Goal: Task Accomplishment & Management: Use online tool/utility

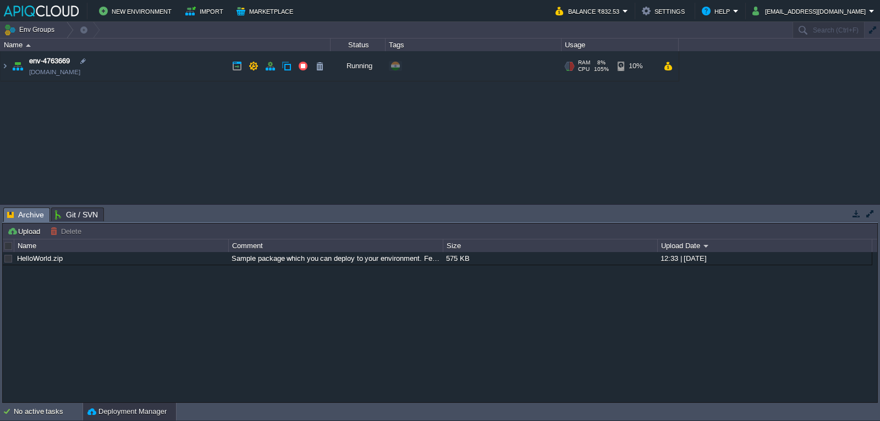
click at [80, 70] on link "[DOMAIN_NAME]" at bounding box center [54, 72] width 51 height 11
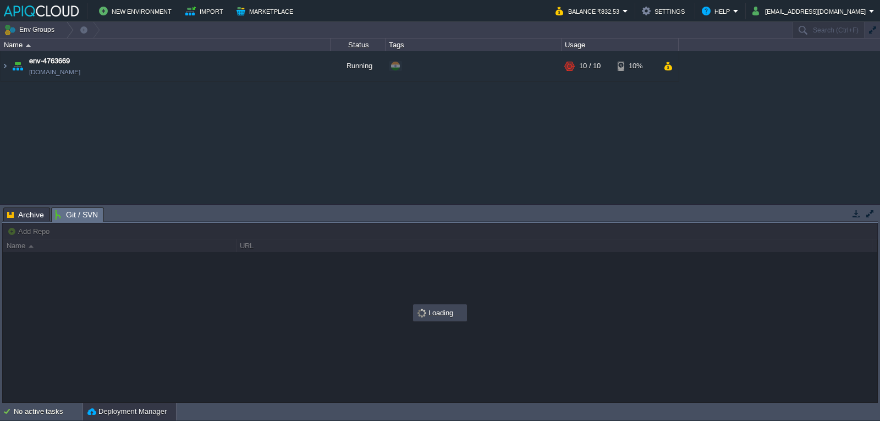
click at [80, 210] on span "Git / SVN" at bounding box center [76, 215] width 43 height 14
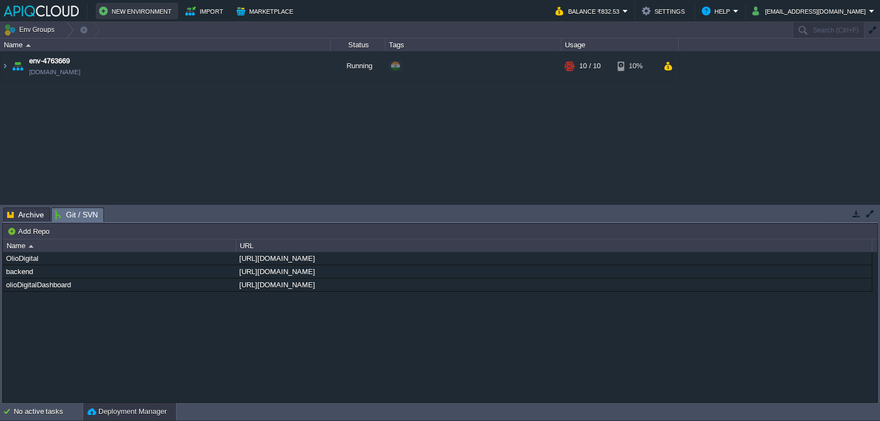
click at [133, 14] on button "New Environment" at bounding box center [137, 10] width 76 height 13
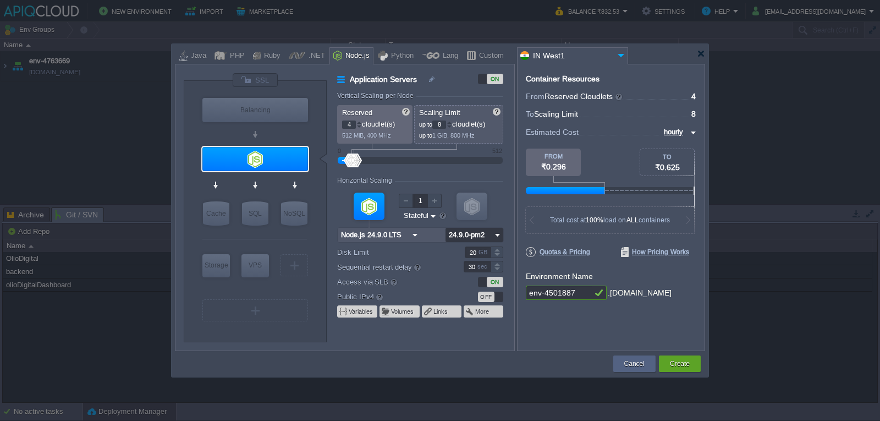
click at [471, 239] on input "24.9.0-pm2" at bounding box center [469, 235] width 46 height 14
click at [701, 53] on div at bounding box center [701, 54] width 8 height 8
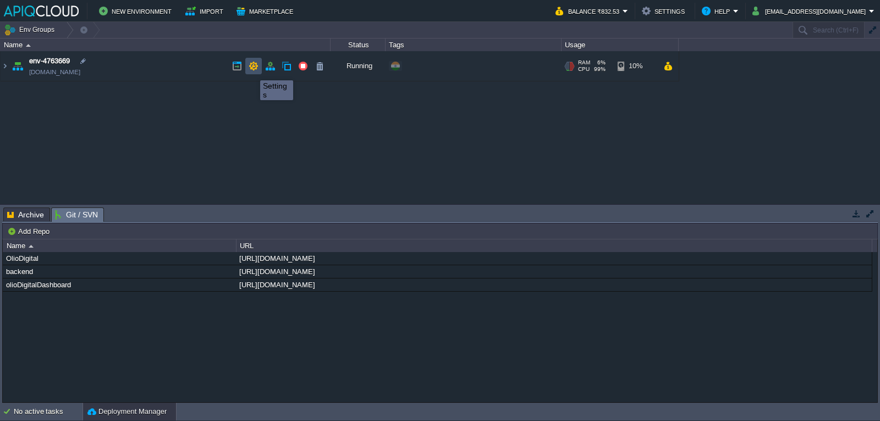
click at [252, 70] on button "button" at bounding box center [254, 66] width 10 height 10
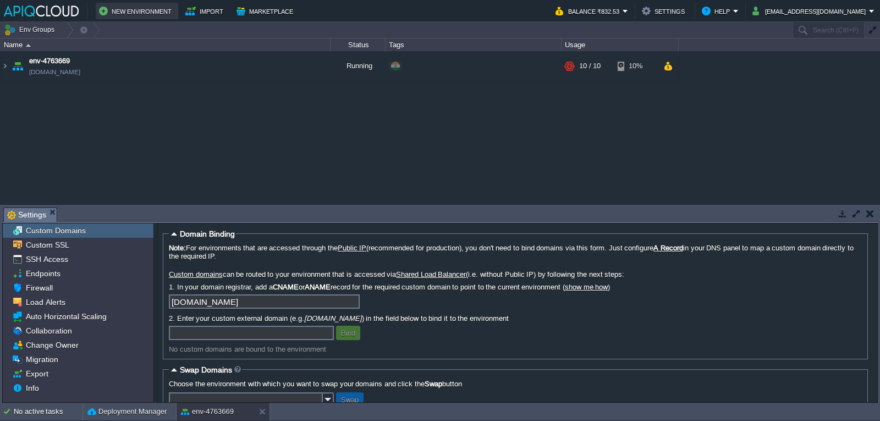
click at [146, 13] on button "New Environment" at bounding box center [137, 10] width 76 height 13
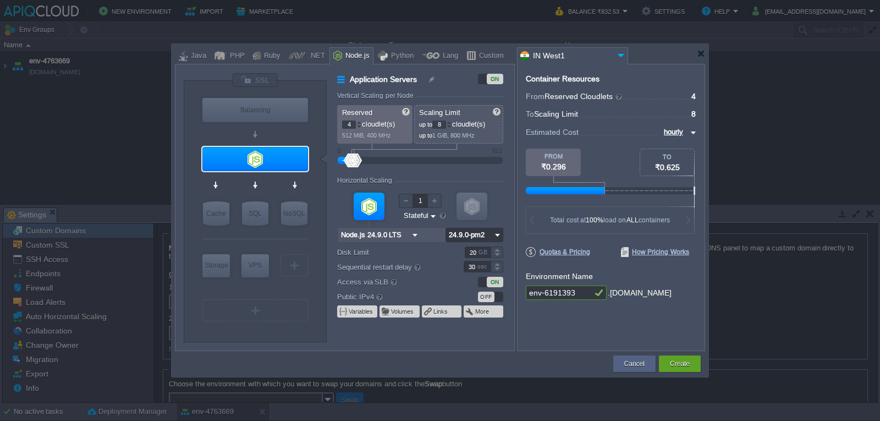
click at [474, 235] on input "24.9.0-pm2" at bounding box center [469, 235] width 46 height 14
click at [471, 261] on div "24.9.0-npm" at bounding box center [474, 262] width 57 height 13
type input "24.9.0-npm"
click at [562, 289] on input "env-6191393" at bounding box center [559, 293] width 66 height 14
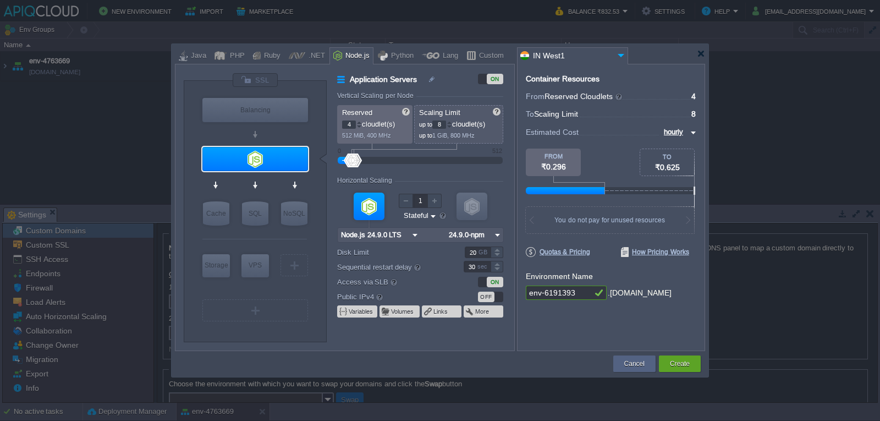
click at [562, 289] on input "env-6191393" at bounding box center [559, 293] width 66 height 14
type input "DDbackend"
click at [682, 362] on button "Create" at bounding box center [680, 363] width 20 height 11
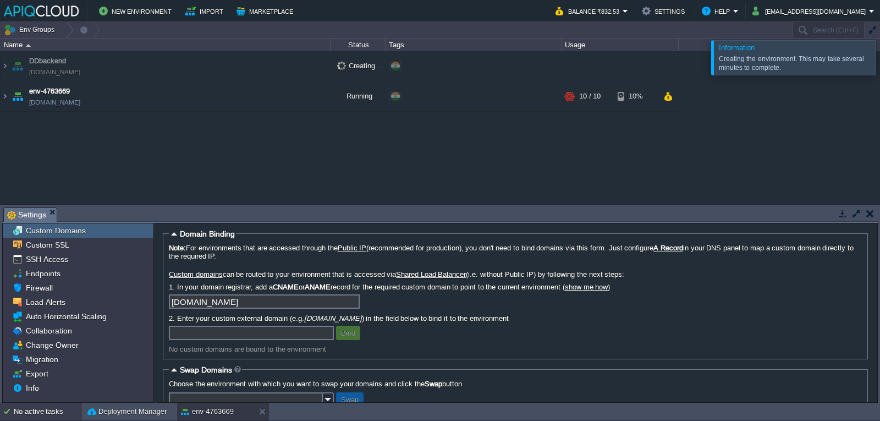
click at [32, 412] on div "No active tasks" at bounding box center [48, 412] width 69 height 18
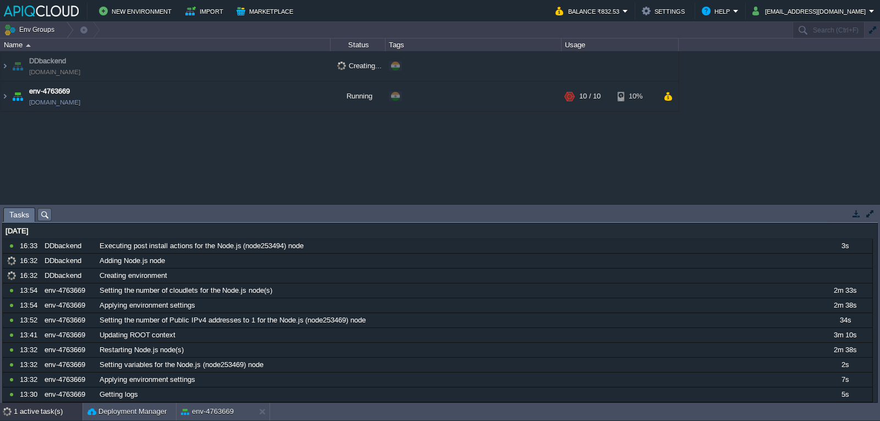
click at [117, 70] on td "DDbackend DDbackend.in1.apiqcloud.com" at bounding box center [166, 66] width 330 height 30
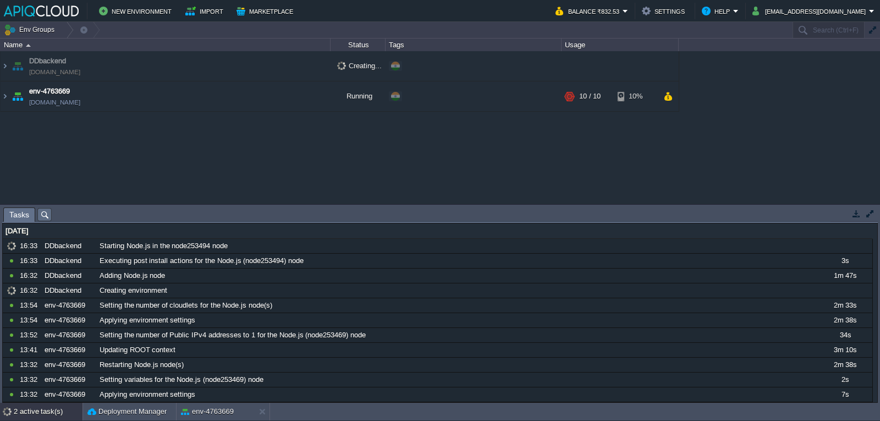
click at [80, 73] on span "DDbackend.in1.apiqcloud.com" at bounding box center [54, 72] width 51 height 11
click at [314, 100] on td at bounding box center [319, 96] width 17 height 17
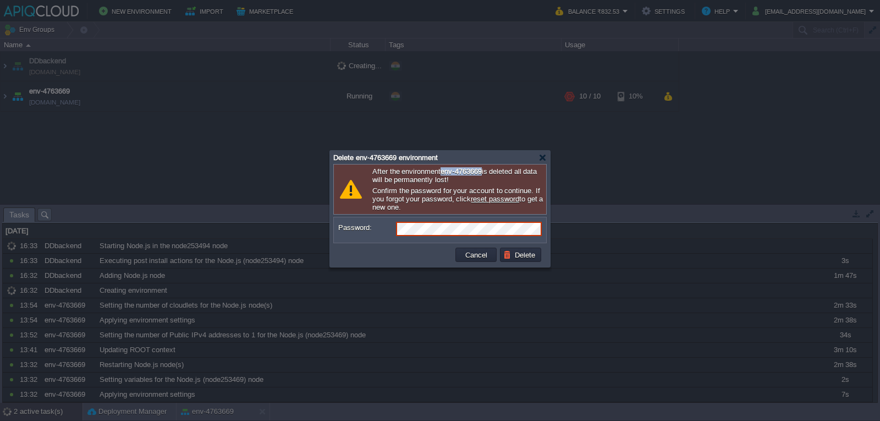
drag, startPoint x: 492, startPoint y: 172, endPoint x: 444, endPoint y: 174, distance: 47.9
click at [444, 174] on p "After the environment env-4763669 is deleted all data will be permanently lost!" at bounding box center [457, 175] width 171 height 17
copy b "env-4763669"
click at [382, 260] on td at bounding box center [395, 255] width 118 height 18
click at [525, 259] on button "Delete" at bounding box center [520, 255] width 35 height 10
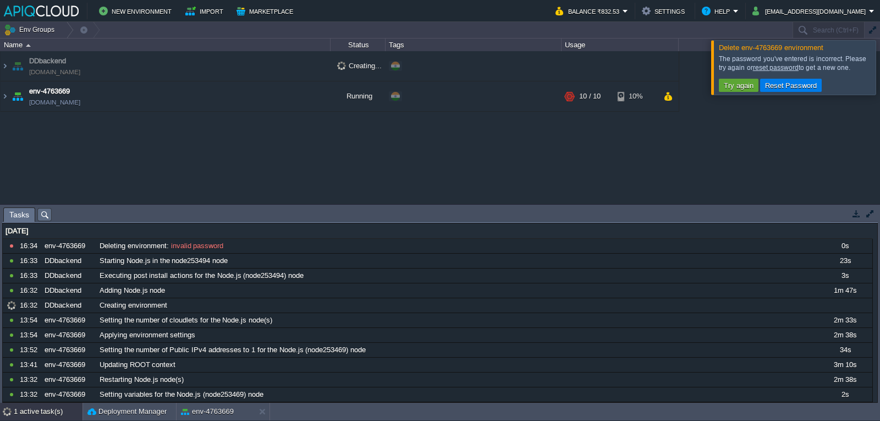
click at [749, 162] on div "DDbackend DDbackend.in1.apiqcloud.com Creating... + Add to Env Group env-476366…" at bounding box center [440, 127] width 880 height 152
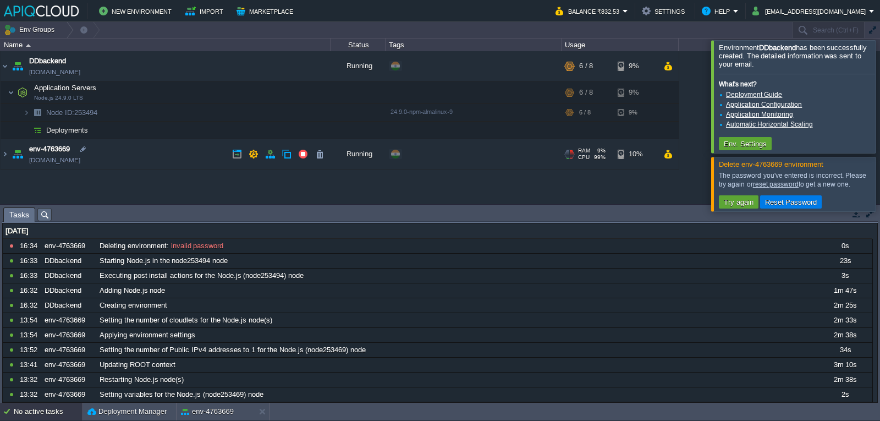
click at [484, 158] on div "+ Add to Env Group" at bounding box center [473, 154] width 172 height 31
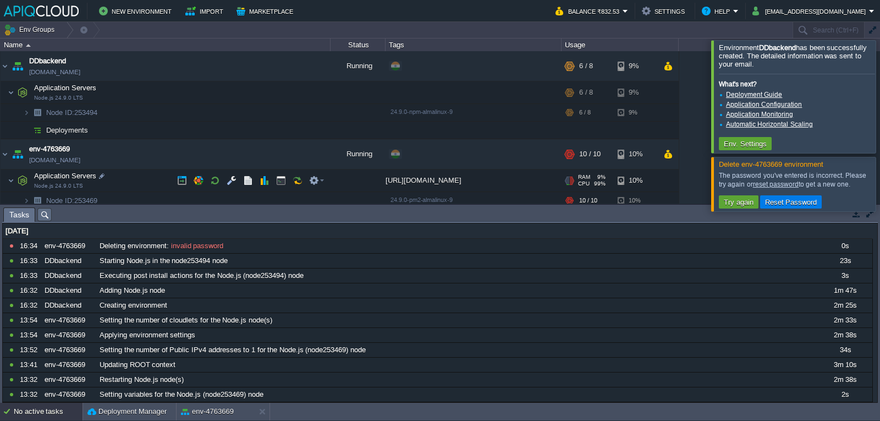
scroll to position [24, 0]
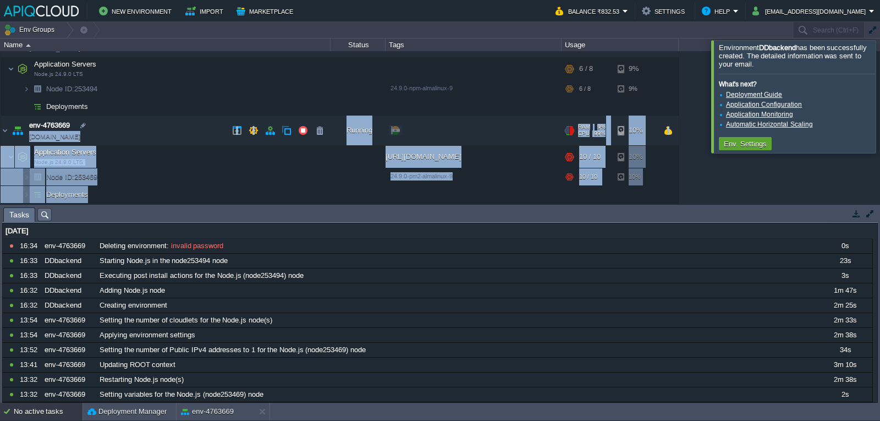
drag, startPoint x: 274, startPoint y: 124, endPoint x: 169, endPoint y: 127, distance: 105.1
click at [169, 127] on div "DDbackend ddbackend.in1.apiqcloud.com Running + Add to Env Group RAM 7% CPU 65%…" at bounding box center [440, 127] width 880 height 152
click at [169, 127] on td "env-4763669 env-4763669.in1.apiqcloud.com" at bounding box center [166, 131] width 330 height 30
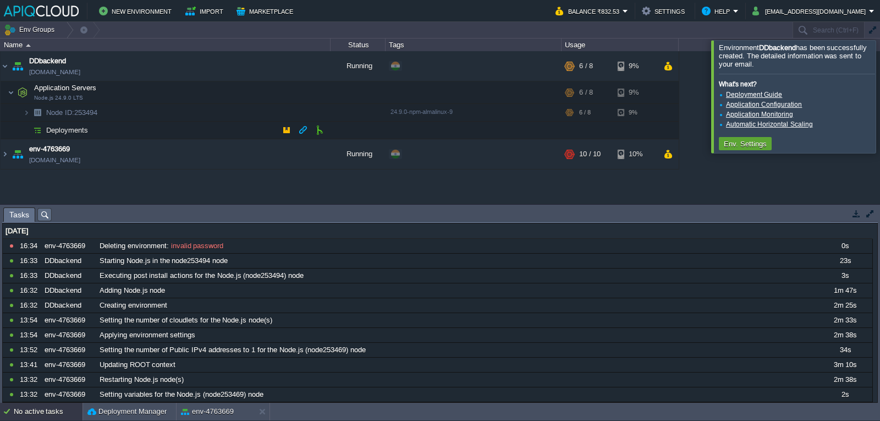
scroll to position [0, 0]
click at [183, 183] on div "DDbackend ddbackend.in1.apiqcloud.com Running + Add to Env Group RAM 7% CPU 65%…" at bounding box center [440, 127] width 880 height 152
click at [75, 73] on link "ddbackend.in1.apiqcloud.com" at bounding box center [54, 72] width 51 height 11
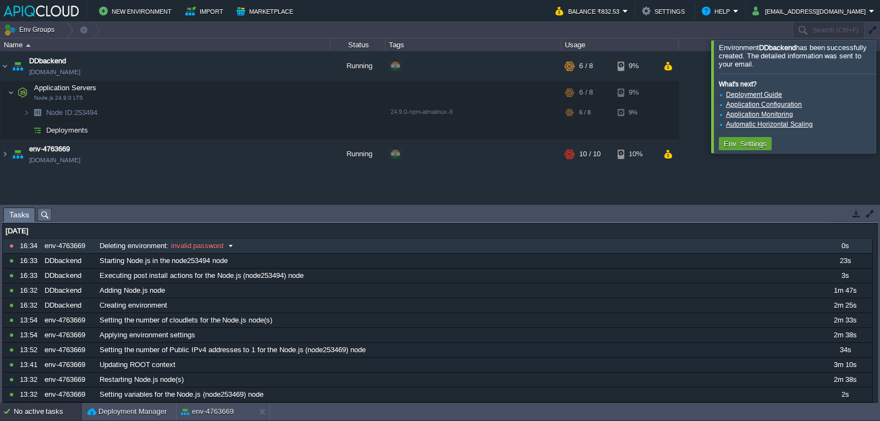
click at [146, 246] on span "Deleting environment" at bounding box center [133, 246] width 67 height 10
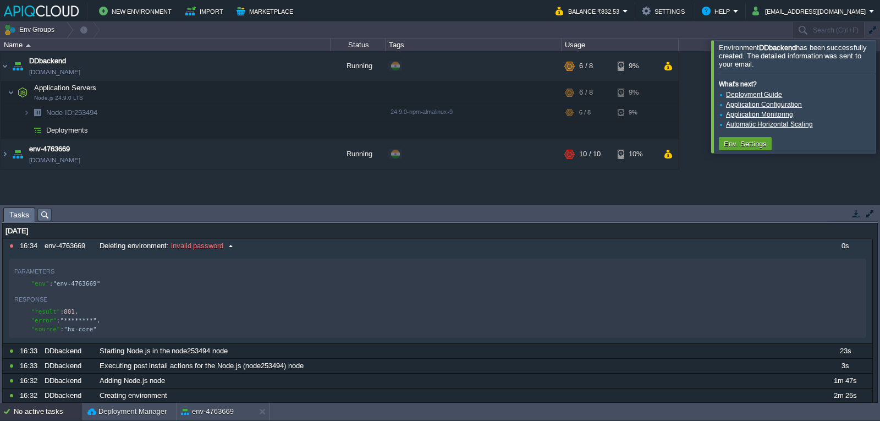
scroll to position [22, 0]
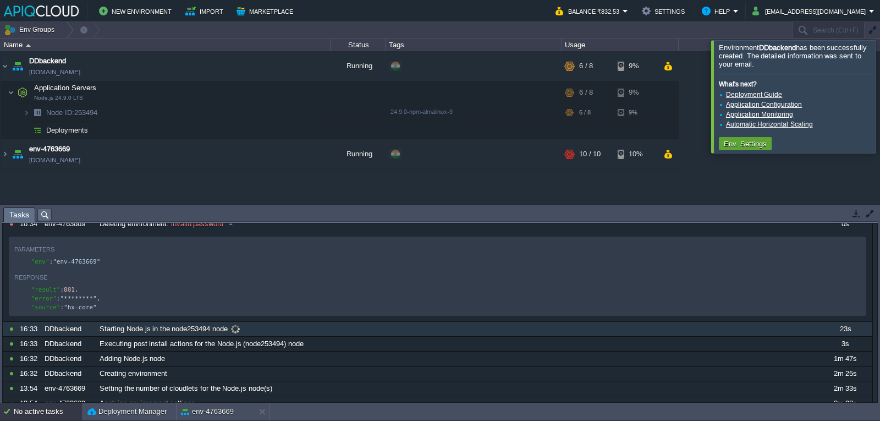
click at [108, 333] on span "Starting Node.js in the node253494 node" at bounding box center [164, 329] width 128 height 10
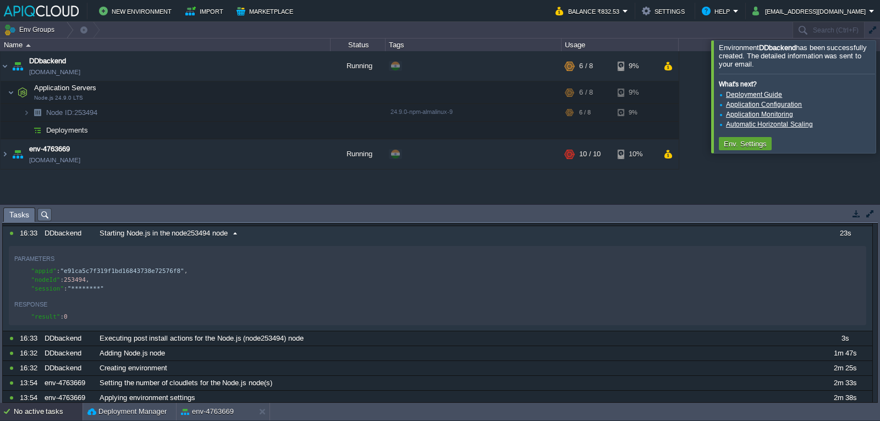
scroll to position [119, 0]
click at [98, 198] on div "DDbackend ddbackend.in1.apiqcloud.com Running + Add to Env Group RAM 7% CPU 65%…" at bounding box center [440, 127] width 880 height 152
click at [736, 143] on button "Env. Settings" at bounding box center [746, 144] width 50 height 10
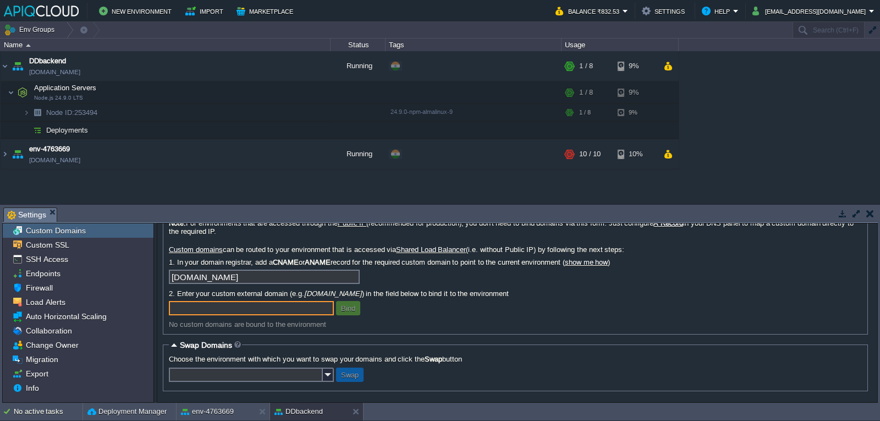
scroll to position [30, 0]
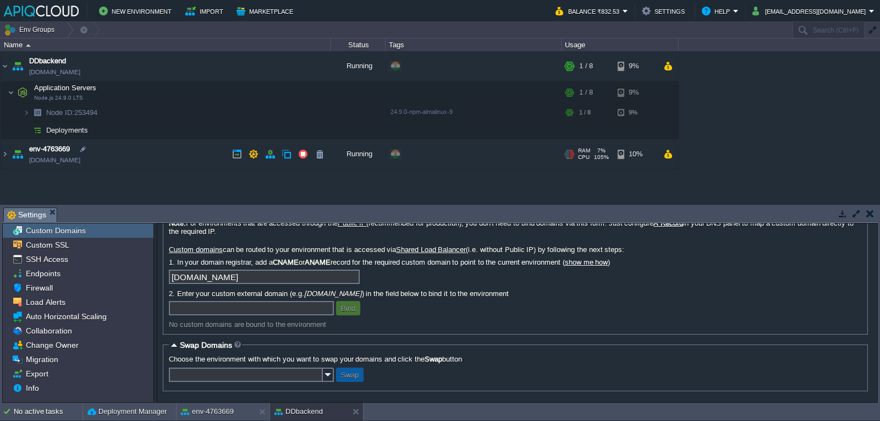
click at [139, 149] on td "env-4763669 env-4763669.in1.apiqcloud.com" at bounding box center [166, 154] width 330 height 30
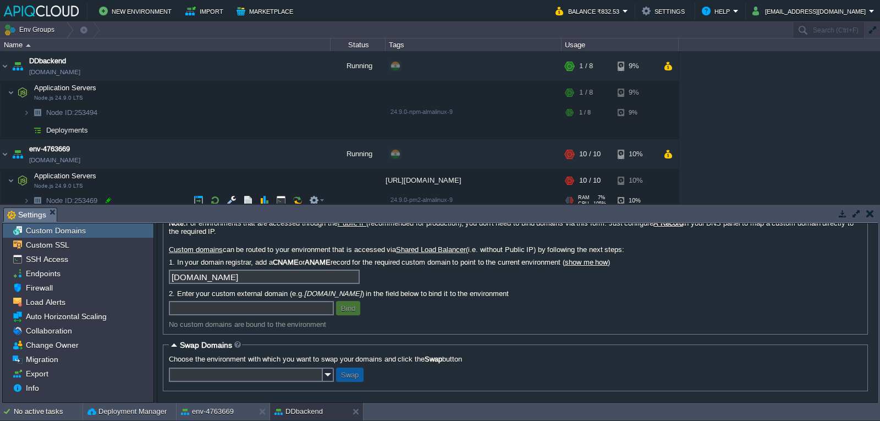
scroll to position [24, 0]
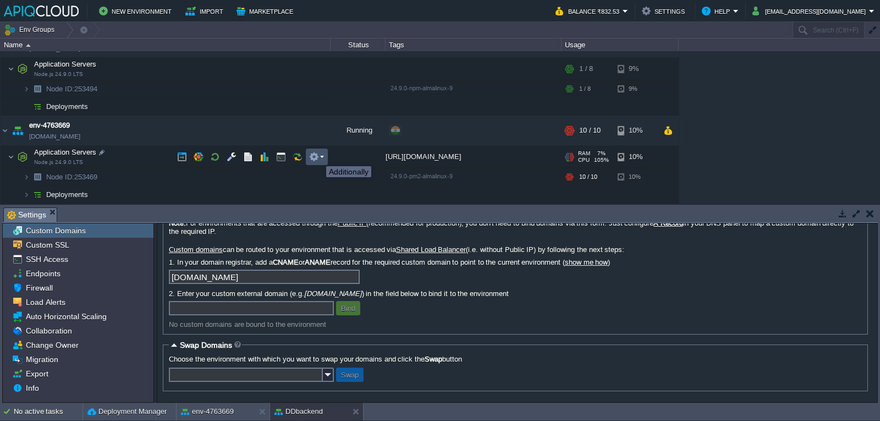
click at [318, 156] on button "button" at bounding box center [314, 157] width 10 height 10
click at [740, 181] on div "DDbackend ddbackend.in1.apiqcloud.com Running + Add to Env Group RAM 7% CPU 0% …" at bounding box center [440, 127] width 880 height 152
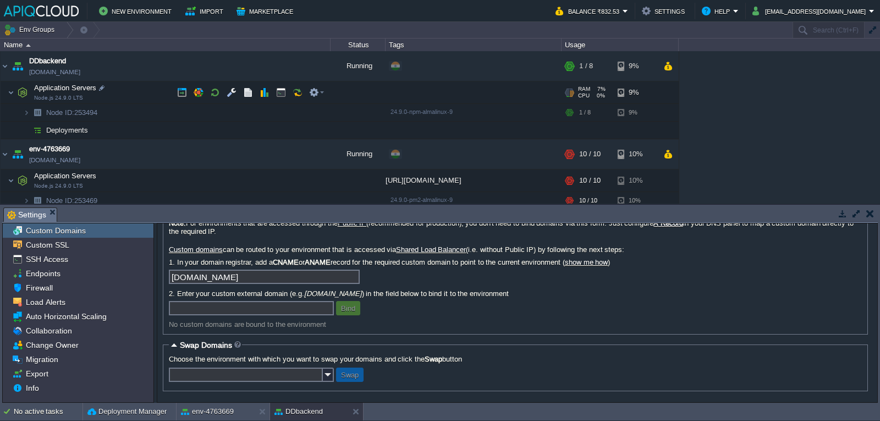
drag, startPoint x: 314, startPoint y: 84, endPoint x: 316, endPoint y: 92, distance: 8.5
click at [316, 92] on div "DDbackend ddbackend.in1.apiqcloud.com Running + Add to Env Group RAM 7% CPU 0% …" at bounding box center [440, 127] width 880 height 152
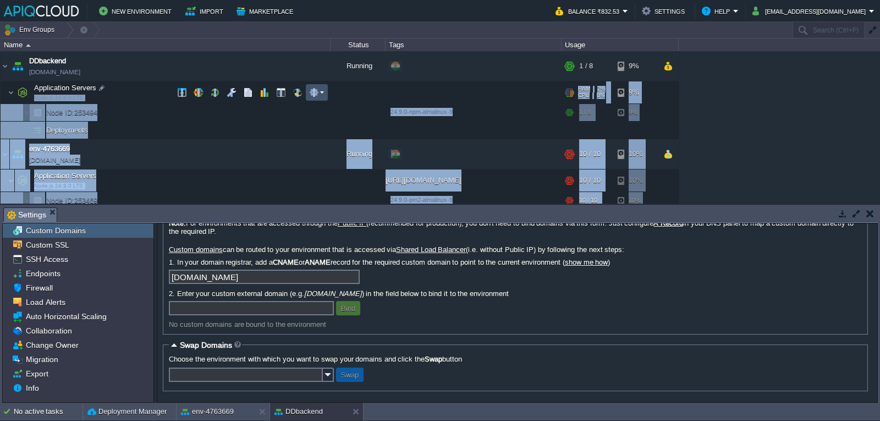
click at [316, 92] on button "button" at bounding box center [314, 92] width 10 height 10
click at [734, 106] on div "DDbackend ddbackend.in1.apiqcloud.com Running + Add to Env Group RAM 7% CPU 0% …" at bounding box center [440, 127] width 880 height 152
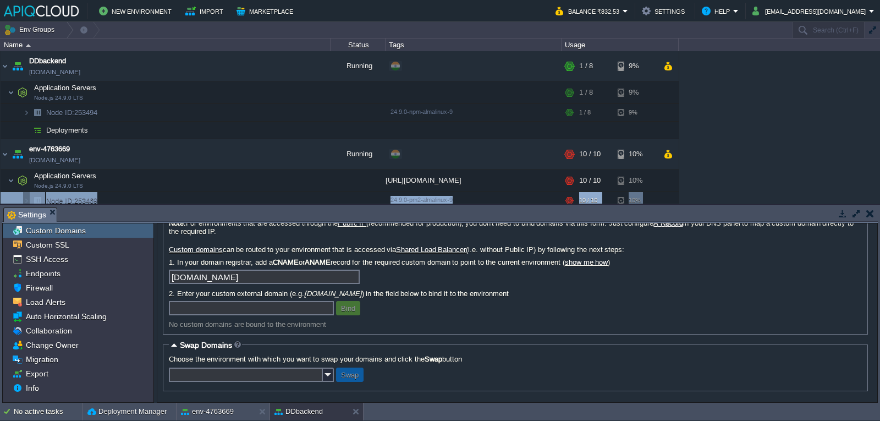
click at [734, 106] on div "DDbackend ddbackend.in1.apiqcloud.com Running + Add to Env Group RAM 7% CPU 0% …" at bounding box center [440, 127] width 880 height 152
click at [319, 94] on em at bounding box center [316, 92] width 15 height 10
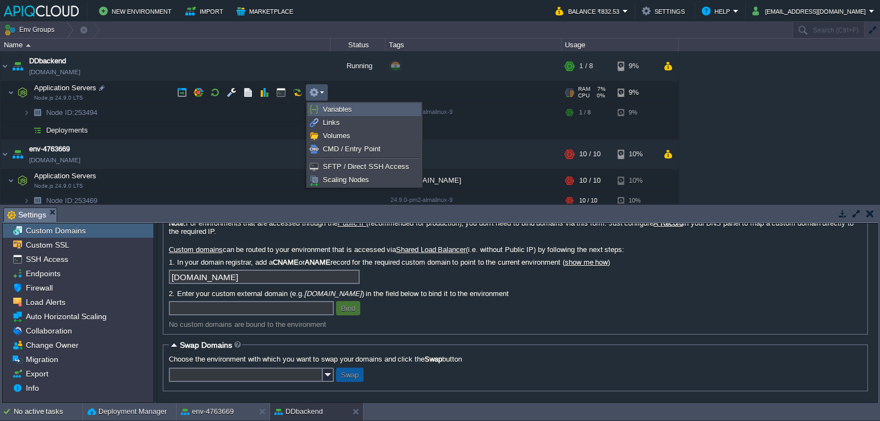
click at [323, 109] on span "Variables" at bounding box center [337, 109] width 29 height 8
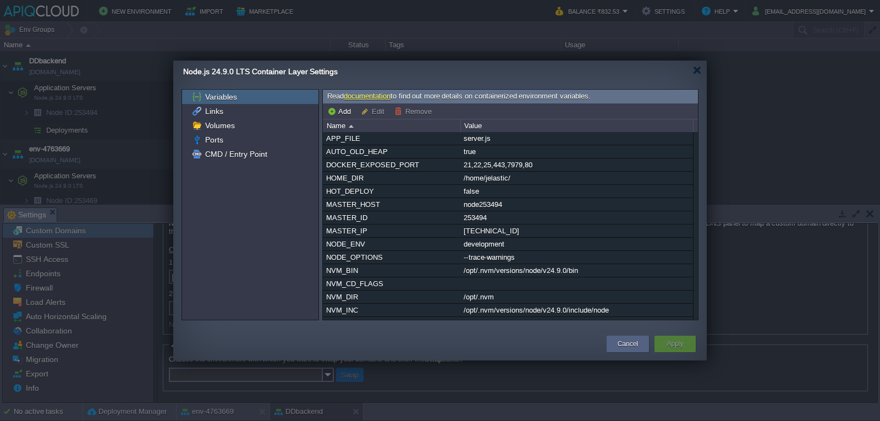
click at [702, 69] on div "Node.js 24.9.0 LTS Container Layer Settings" at bounding box center [445, 72] width 524 height 23
click at [696, 71] on div at bounding box center [697, 70] width 8 height 8
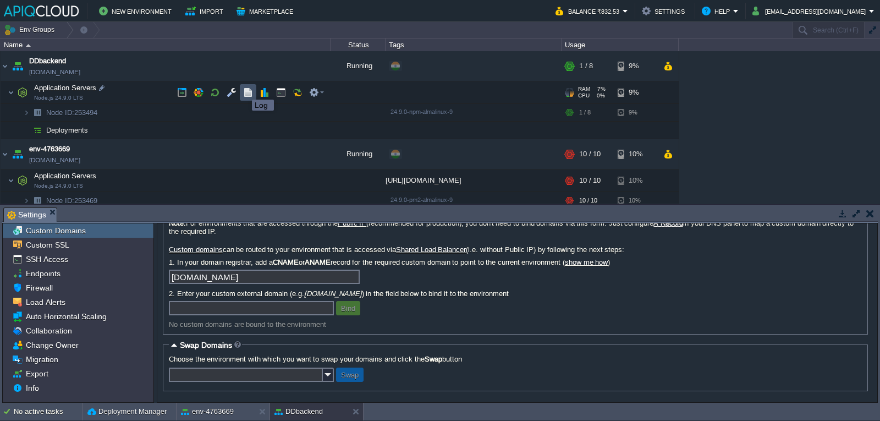
click at [244, 90] on button "button" at bounding box center [248, 92] width 10 height 10
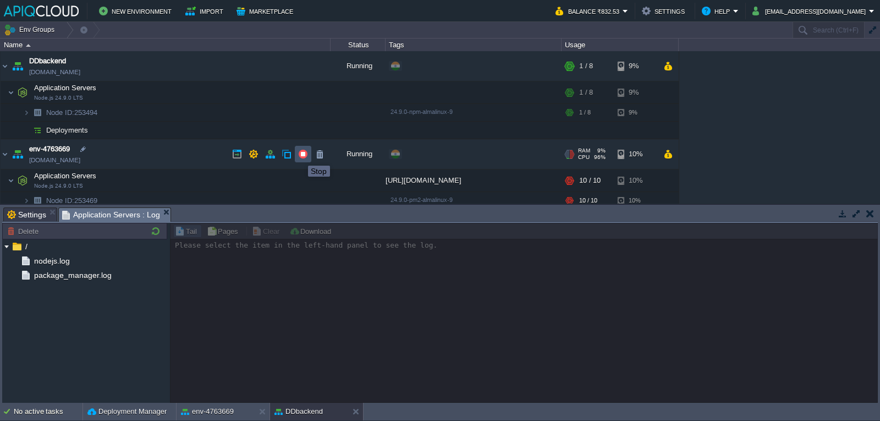
click at [300, 156] on button "button" at bounding box center [303, 154] width 10 height 10
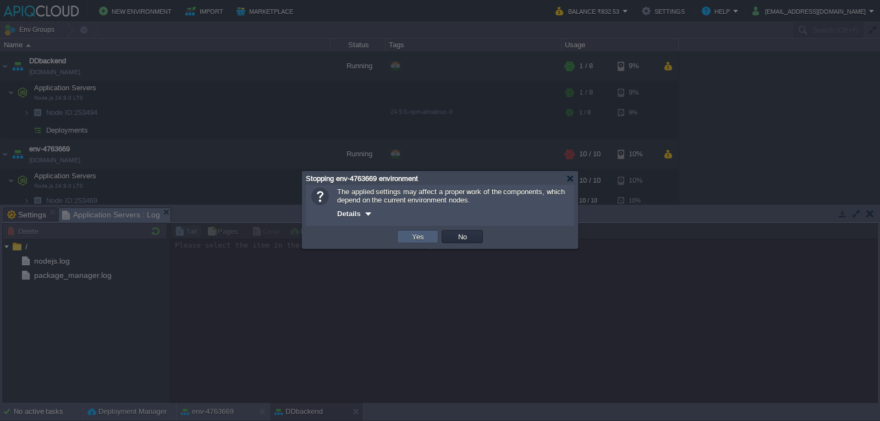
click at [425, 238] on button "Yes" at bounding box center [418, 237] width 19 height 10
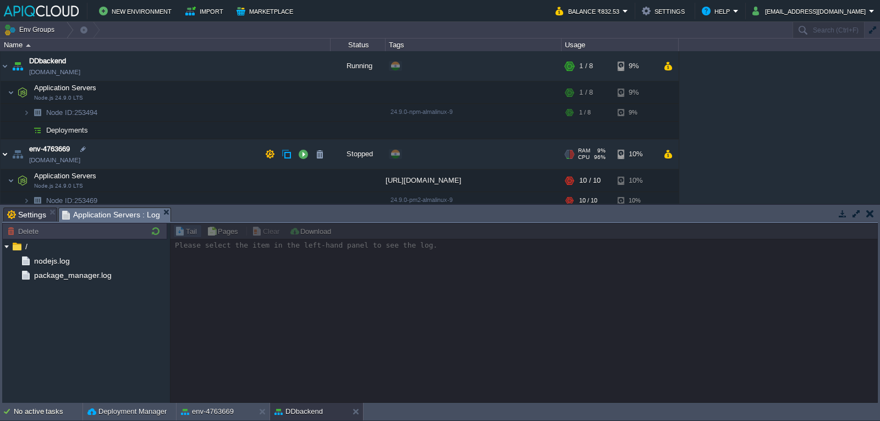
click at [4, 152] on img at bounding box center [5, 154] width 9 height 30
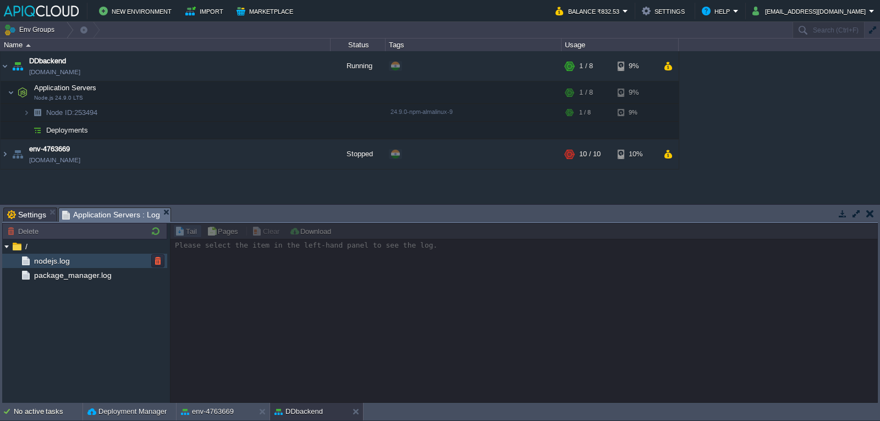
click at [75, 258] on div "nodejs.log" at bounding box center [84, 261] width 165 height 14
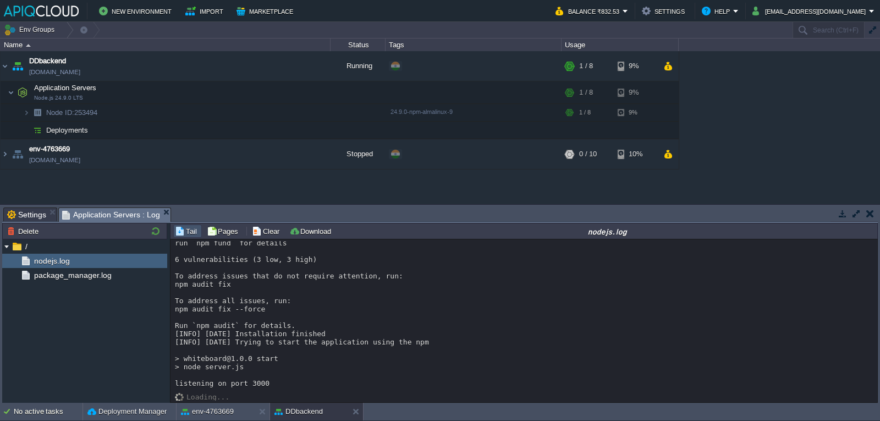
scroll to position [44, 0]
click at [316, 132] on button "button" at bounding box center [320, 130] width 10 height 10
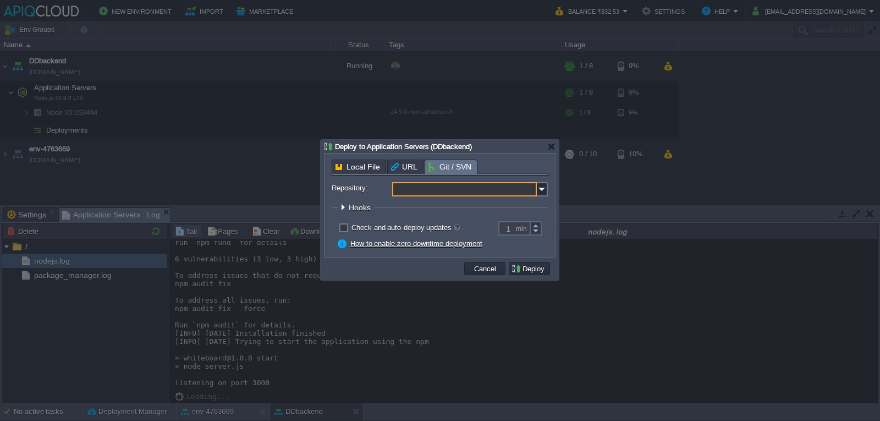
click at [438, 190] on input "Repository:" at bounding box center [464, 189] width 145 height 14
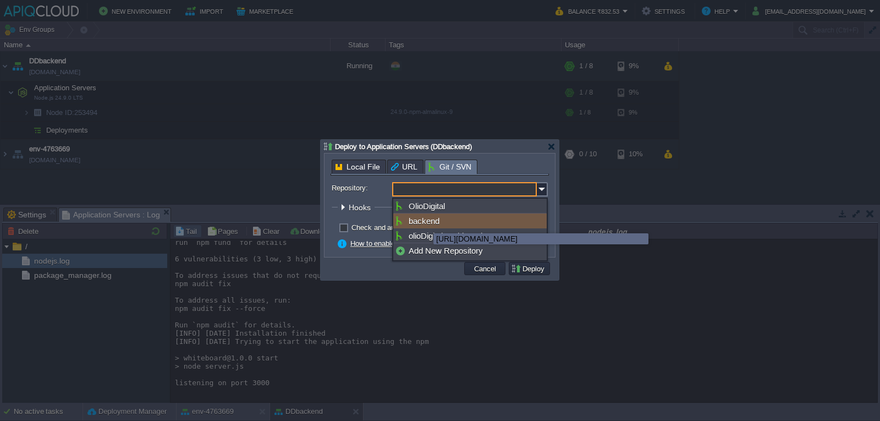
click at [425, 223] on div "backend" at bounding box center [469, 220] width 153 height 15
type input "backend"
type input "main"
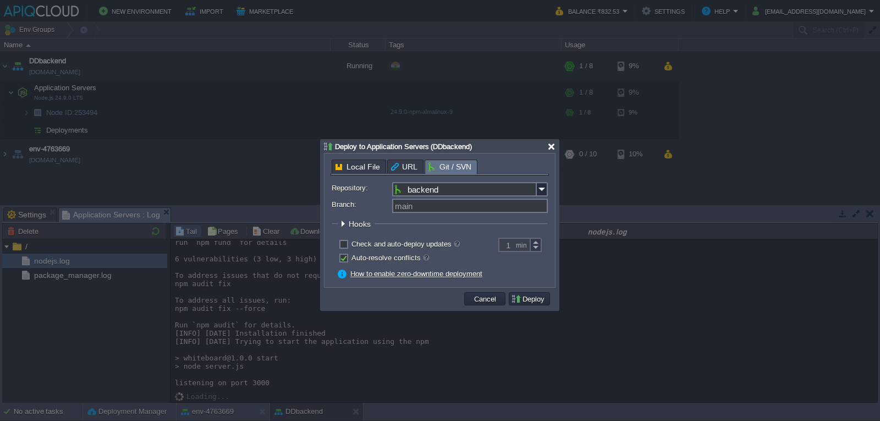
click at [548, 144] on div at bounding box center [551, 146] width 8 height 8
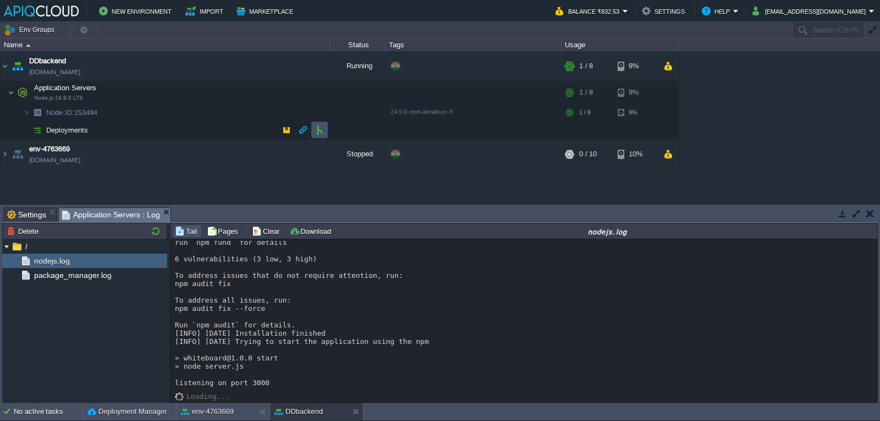
click at [317, 131] on button "button" at bounding box center [320, 130] width 10 height 10
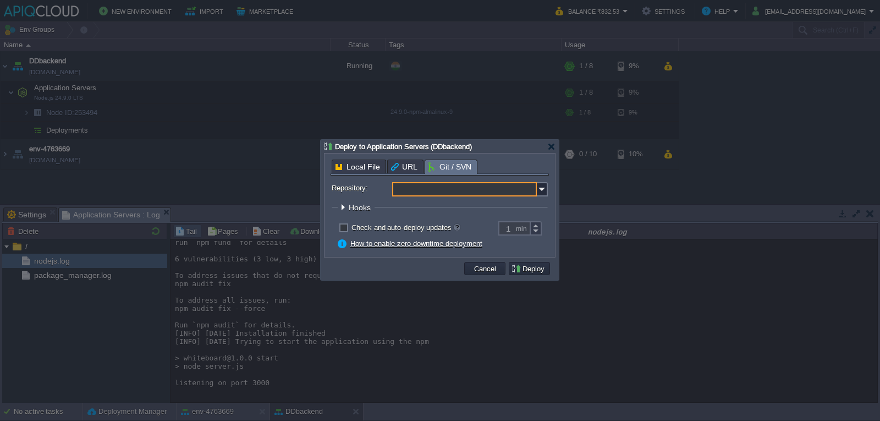
click at [433, 188] on input "Repository:" at bounding box center [464, 189] width 145 height 14
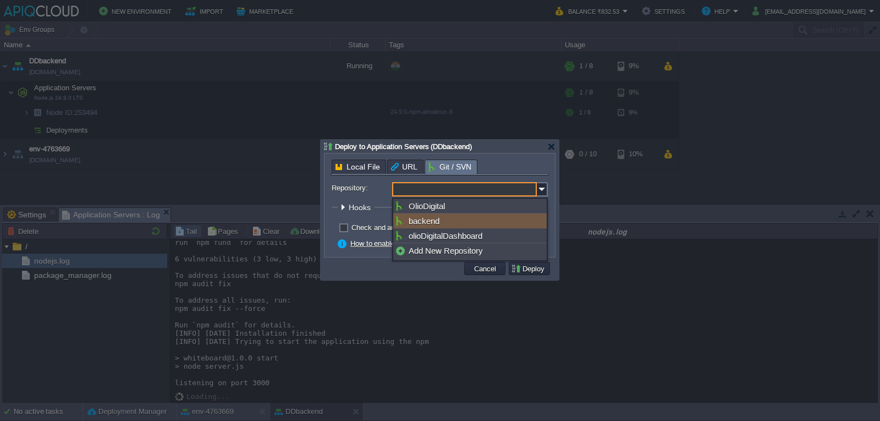
click at [411, 224] on div "backend" at bounding box center [469, 220] width 153 height 15
type input "backend"
type input "main"
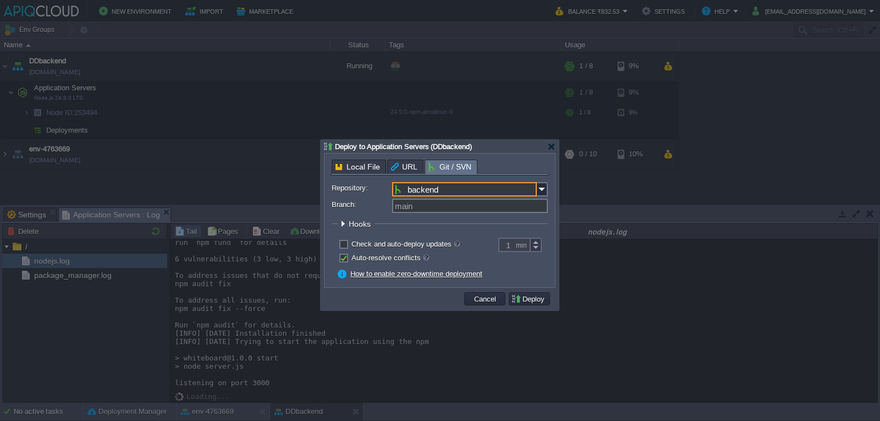
click at [352, 244] on label "Check and auto-deploy updates" at bounding box center [406, 244] width 109 height 8
click at [341, 244] on input "checkbox" at bounding box center [342, 245] width 7 height 7
checkbox input "true"
click at [530, 298] on button "Deploy" at bounding box center [529, 299] width 37 height 10
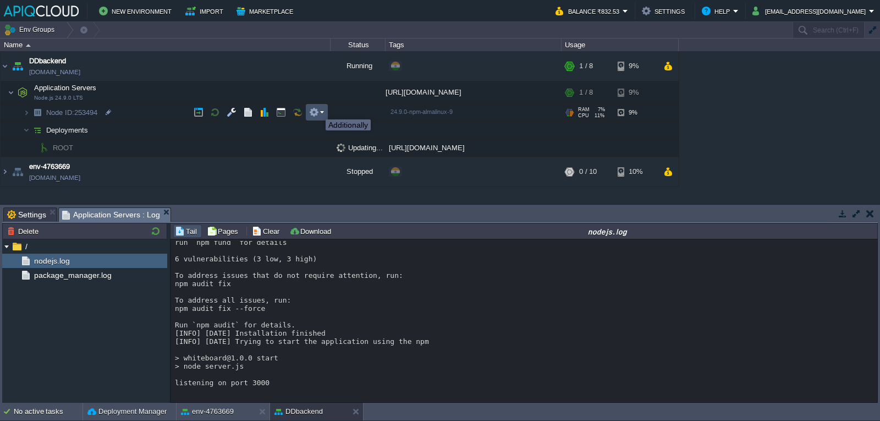
click at [317, 109] on button "button" at bounding box center [314, 112] width 10 height 10
click at [321, 130] on link "SFTP / Direct SSH Access" at bounding box center [364, 129] width 113 height 12
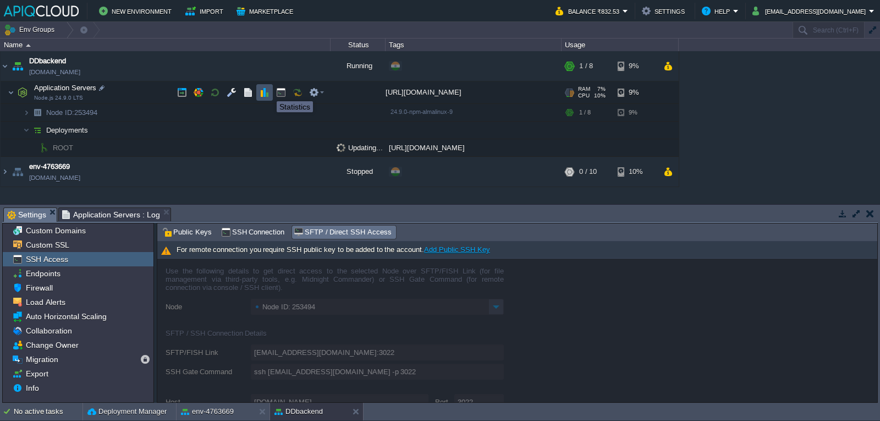
click at [263, 90] on button "button" at bounding box center [265, 92] width 10 height 10
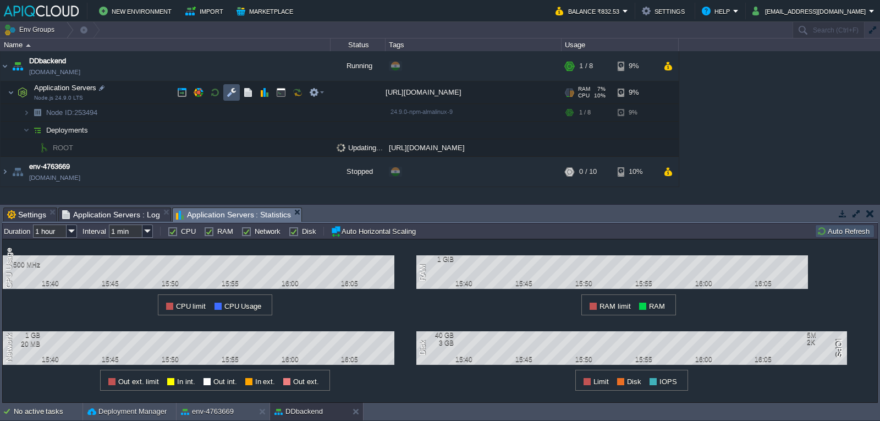
click at [228, 91] on button "button" at bounding box center [232, 92] width 10 height 10
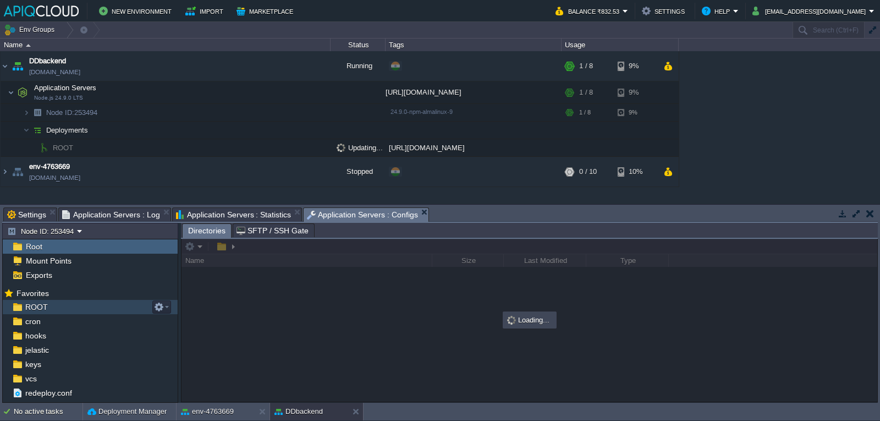
click at [122, 303] on div "ROOT" at bounding box center [90, 307] width 175 height 14
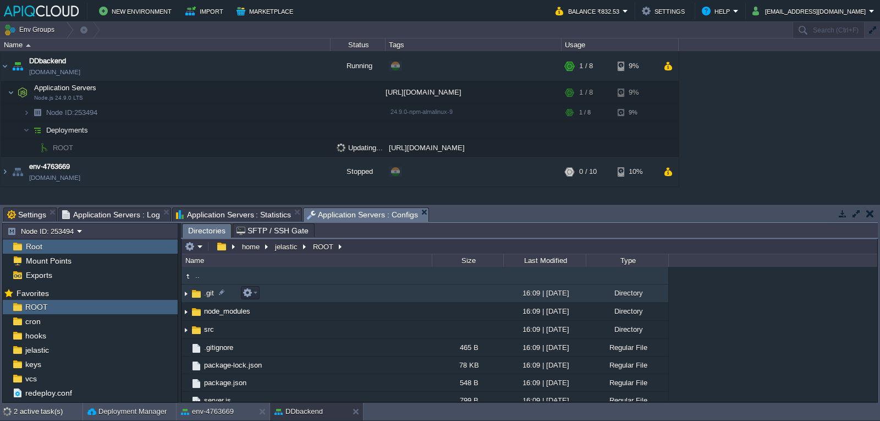
scroll to position [8, 0]
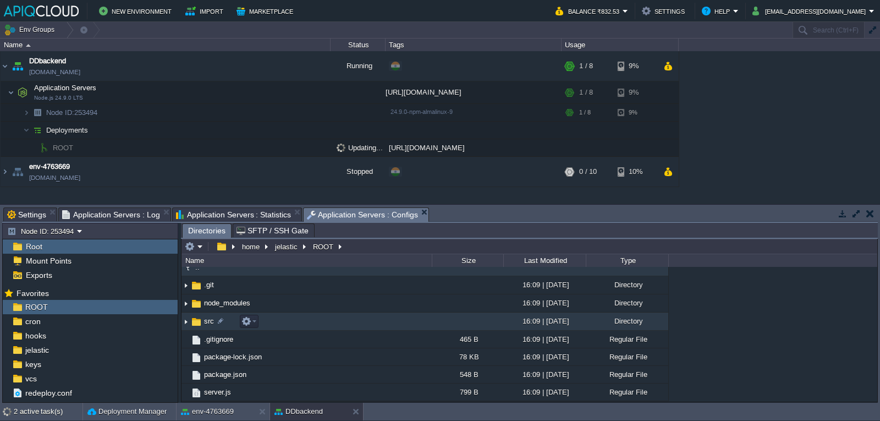
click at [188, 321] on img at bounding box center [186, 321] width 9 height 17
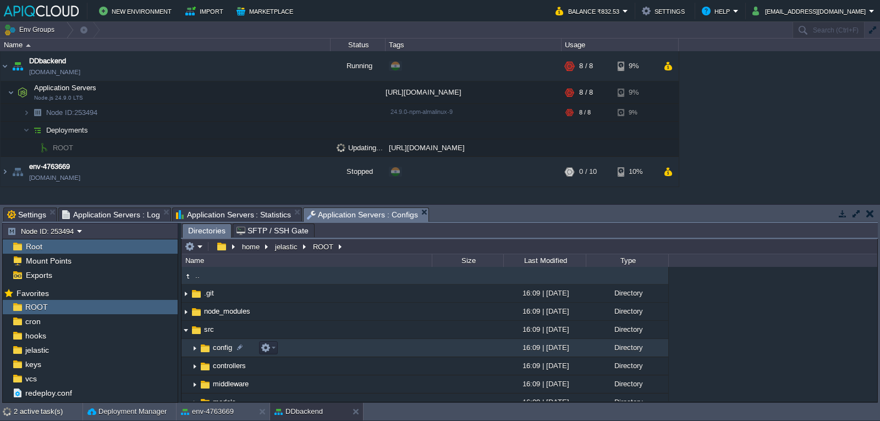
scroll to position [135, 0]
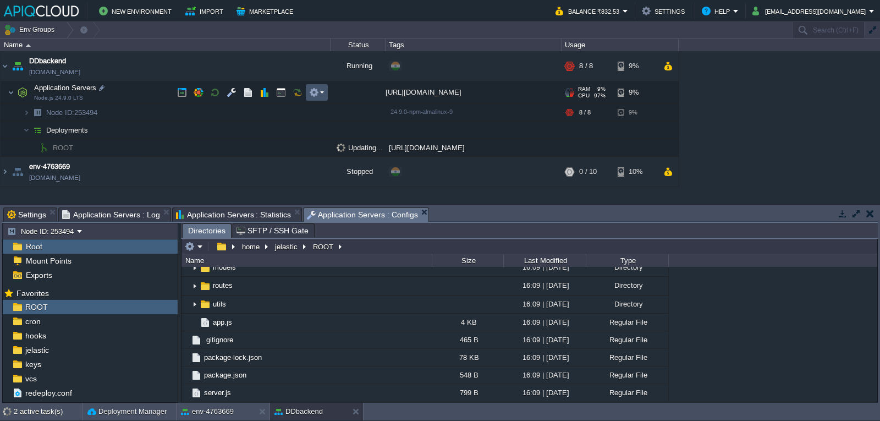
click at [312, 94] on button "button" at bounding box center [314, 92] width 10 height 10
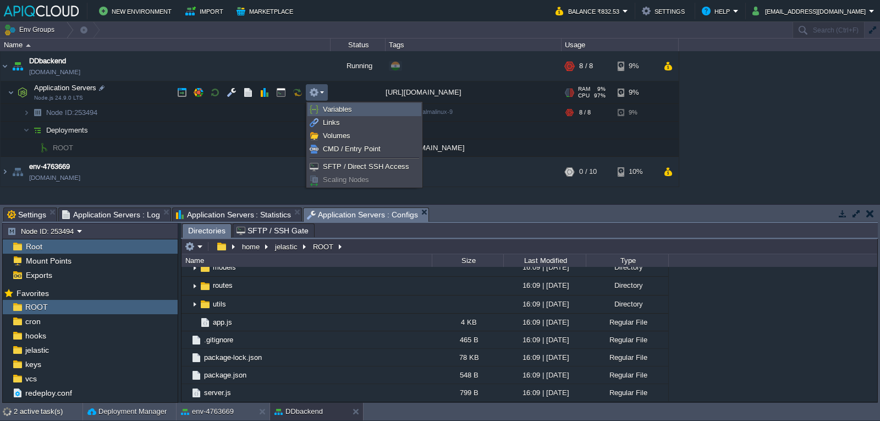
click at [318, 108] on img at bounding box center [314, 109] width 9 height 9
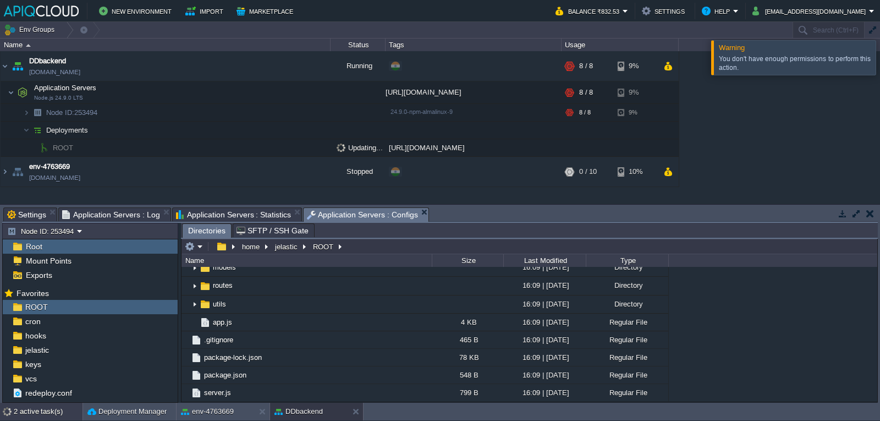
click at [42, 406] on div "2 active task(s)" at bounding box center [48, 412] width 69 height 18
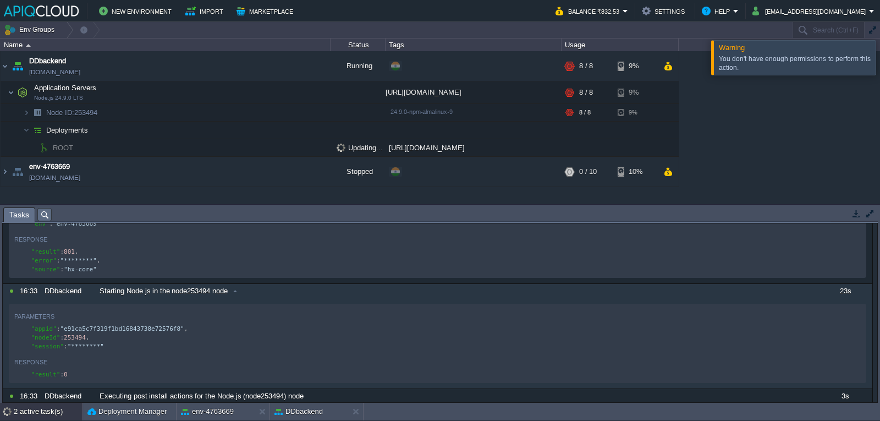
scroll to position [0, 0]
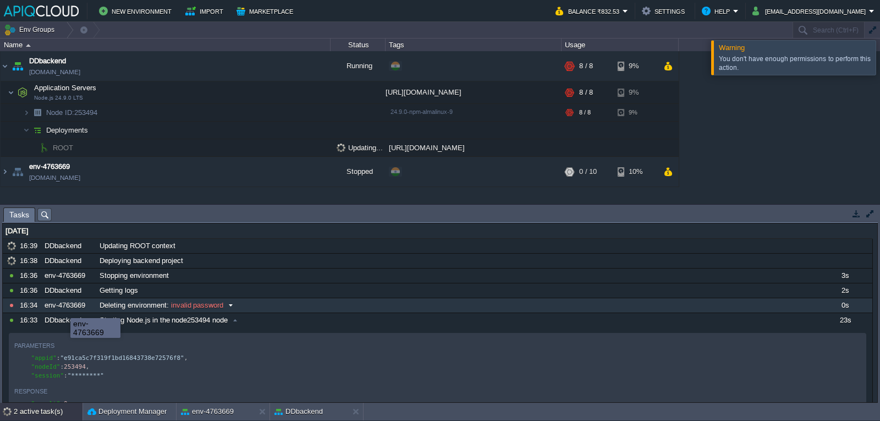
click at [62, 308] on div "env-4763669" at bounding box center [69, 305] width 54 height 14
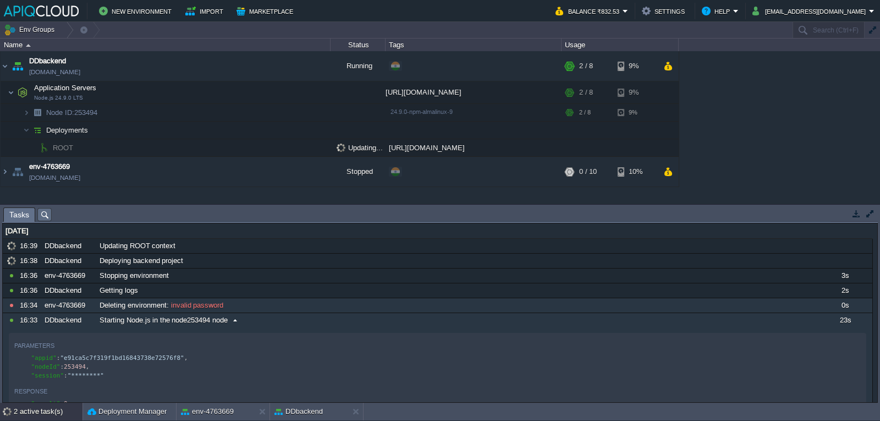
click at [51, 341] on div "Parameters" at bounding box center [437, 344] width 847 height 13
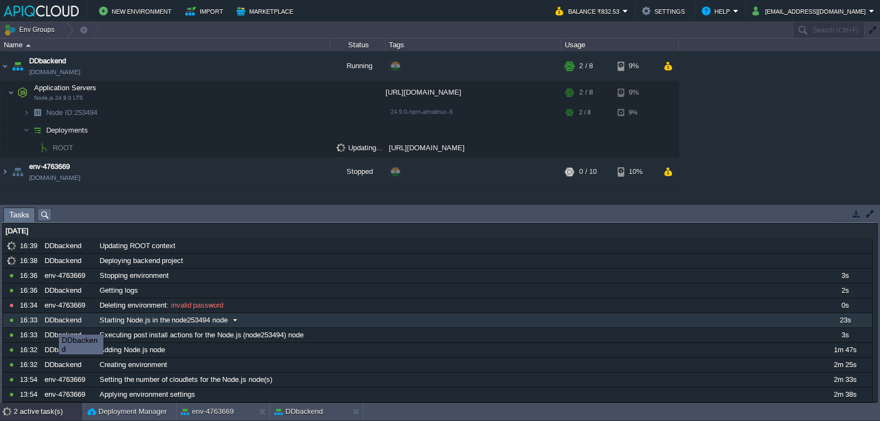
click at [51, 325] on div "DDbackend" at bounding box center [69, 320] width 54 height 14
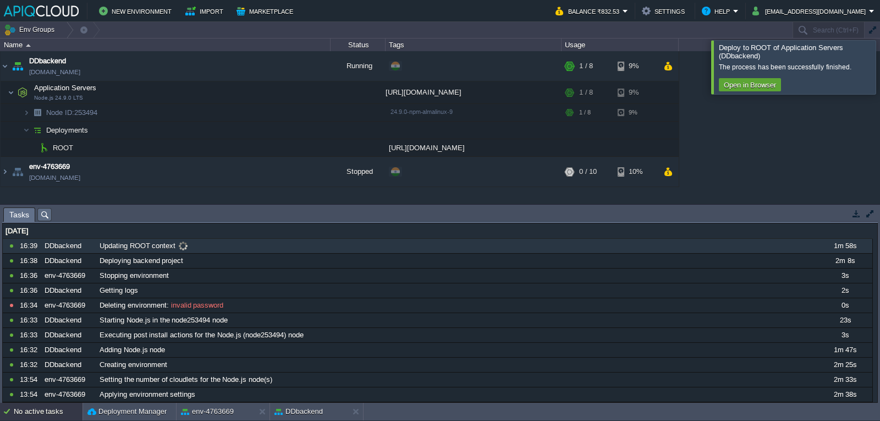
click at [191, 250] on div "Updating ROOT context" at bounding box center [457, 246] width 720 height 14
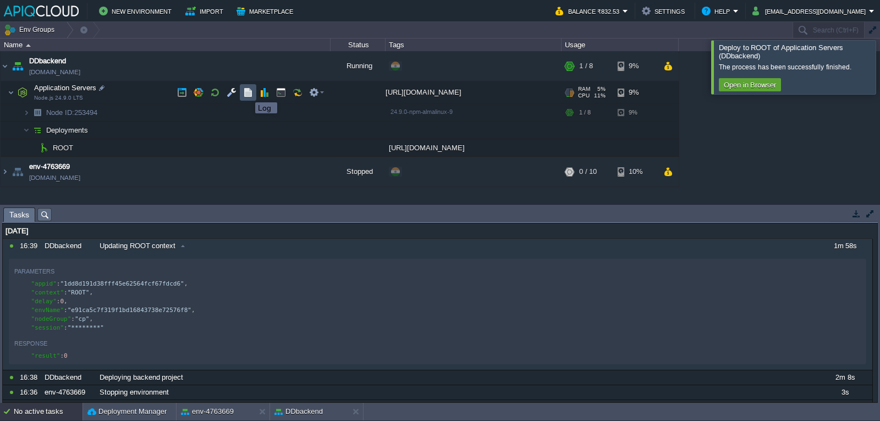
click at [247, 92] on button "button" at bounding box center [248, 92] width 10 height 10
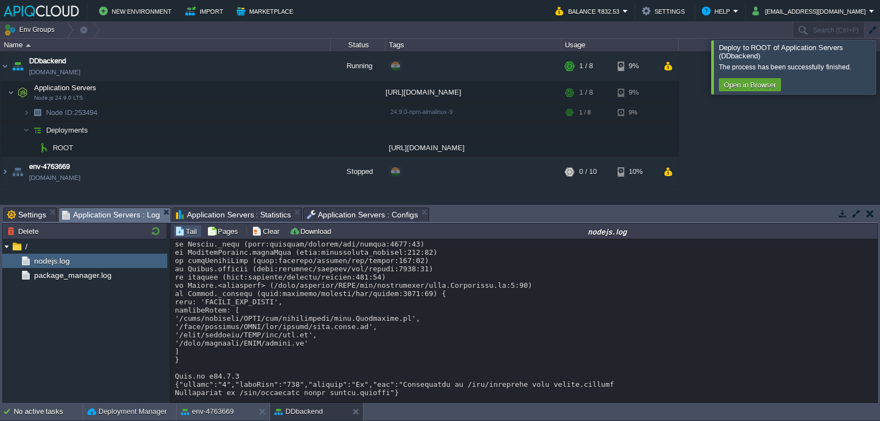
scroll to position [433, 0]
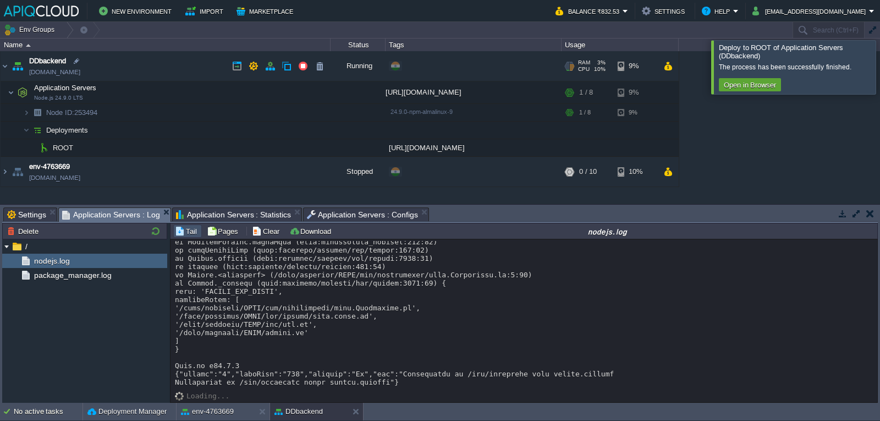
click at [69, 75] on link "ddbackend.in1.apiqcloud.com" at bounding box center [54, 72] width 51 height 11
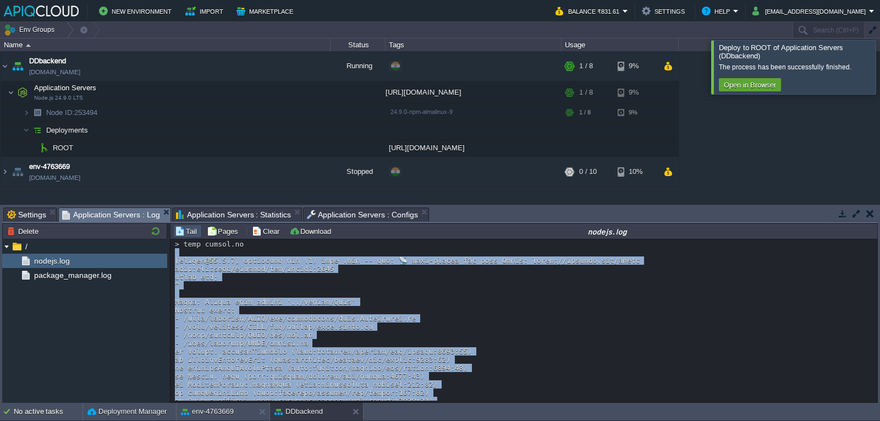
scroll to position [270, 0]
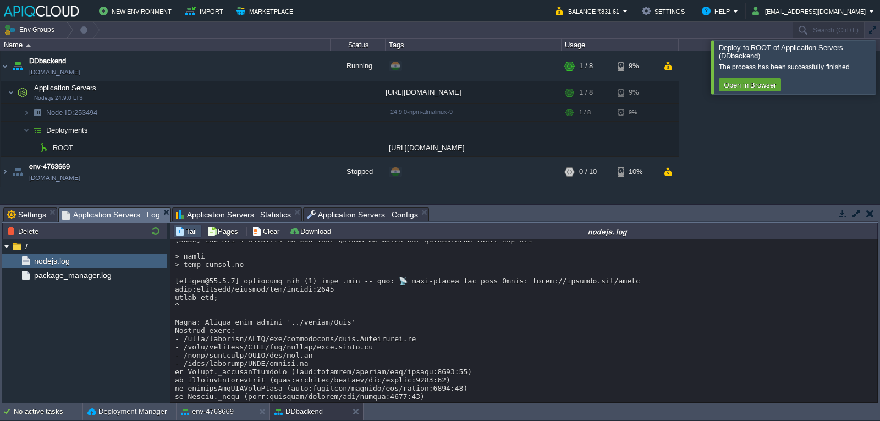
drag, startPoint x: 336, startPoint y: 369, endPoint x: 169, endPoint y: 282, distance: 187.7
click at [169, 282] on div "Node ID: 253494 Delete / nodejs.log package_manager.log Tail Pages Clear Downlo…" at bounding box center [440, 313] width 876 height 180
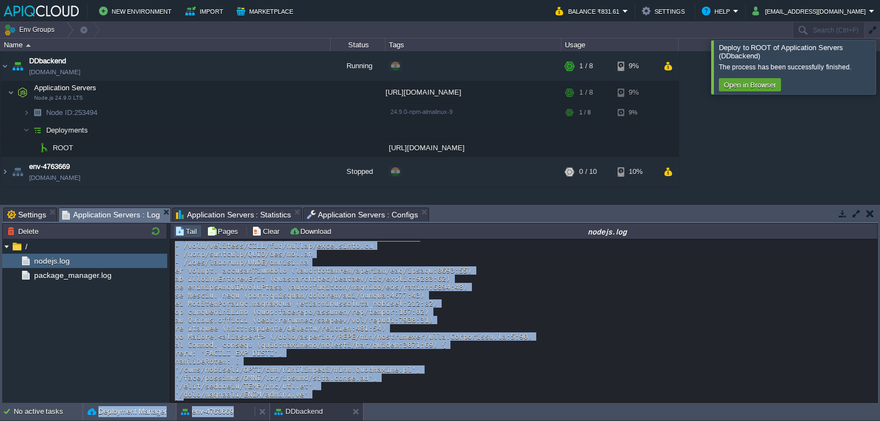
scroll to position [433, 0]
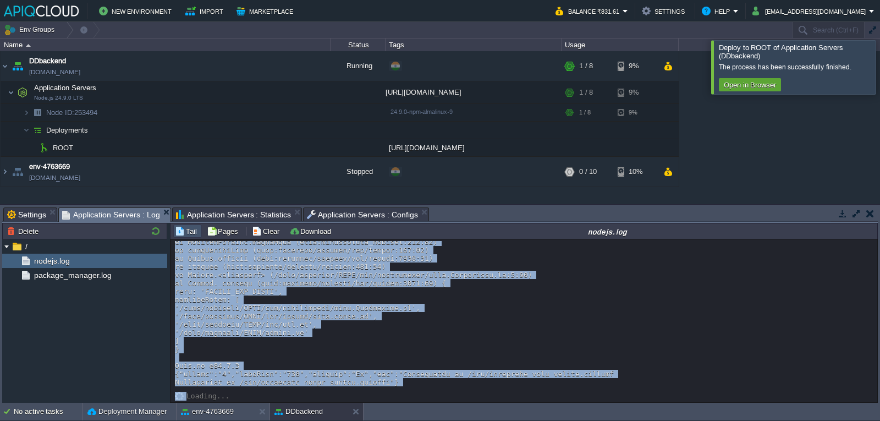
drag, startPoint x: 173, startPoint y: 281, endPoint x: 388, endPoint y: 388, distance: 240.6
click at [388, 388] on div "Loading..." at bounding box center [524, 320] width 707 height 163
copy div "[dotenv@17.2.2] injecting env (0) from .env -- tip: 📡 auto-backup env with Rada…"
